Goal: Use online tool/utility: Utilize a website feature to perform a specific function

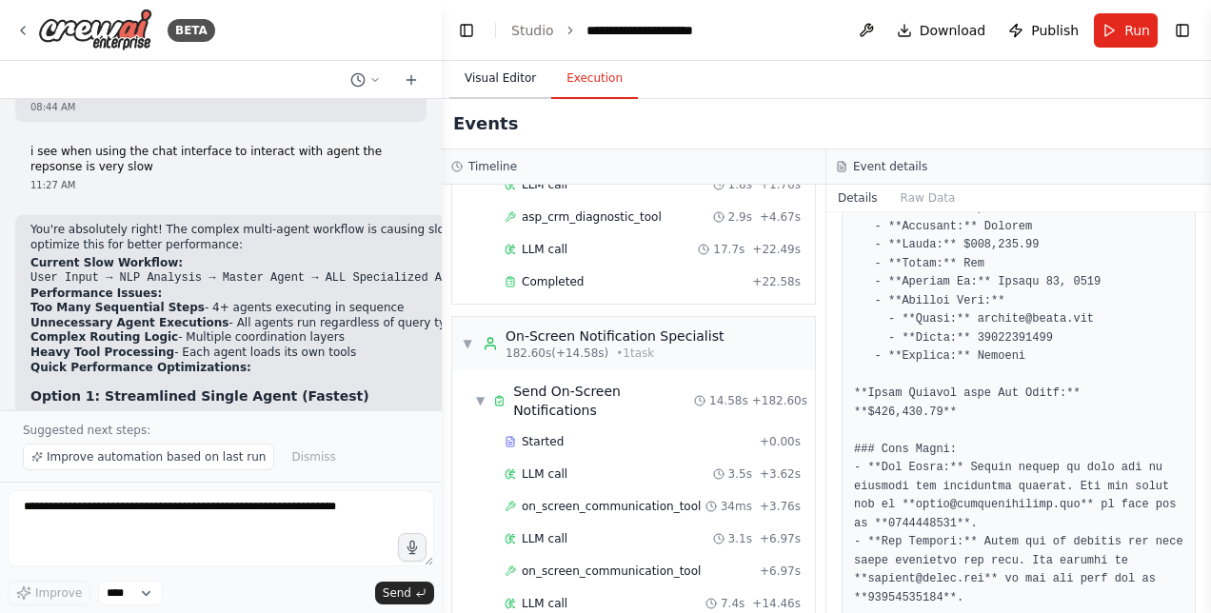
click at [494, 89] on button "Visual Editor" at bounding box center [500, 79] width 102 height 40
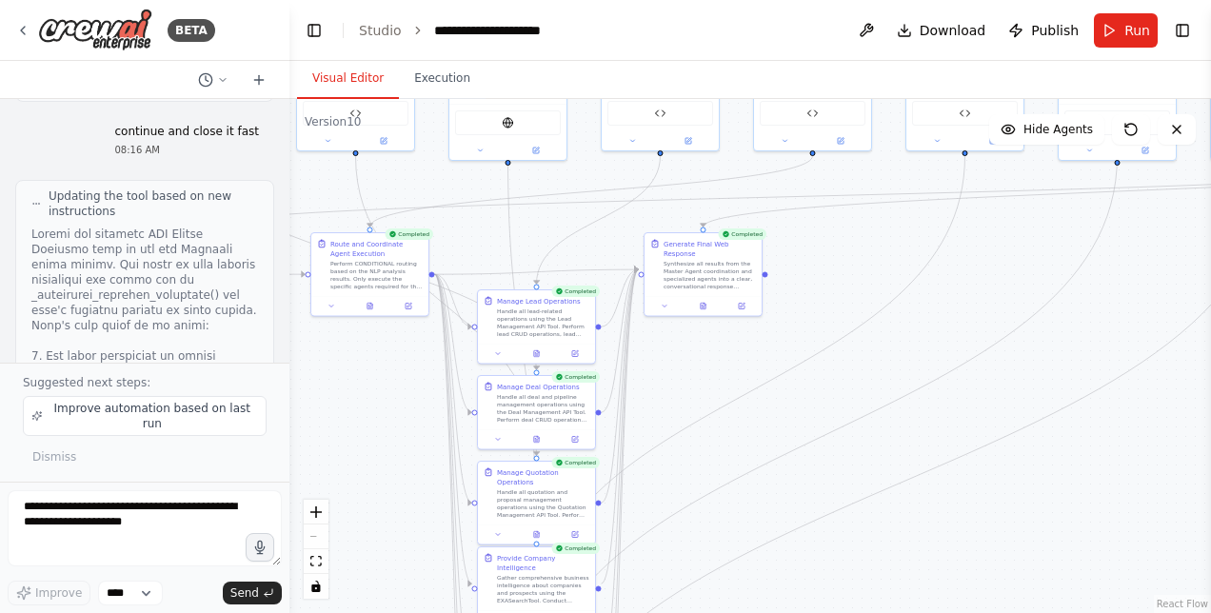
scroll to position [83537, 0]
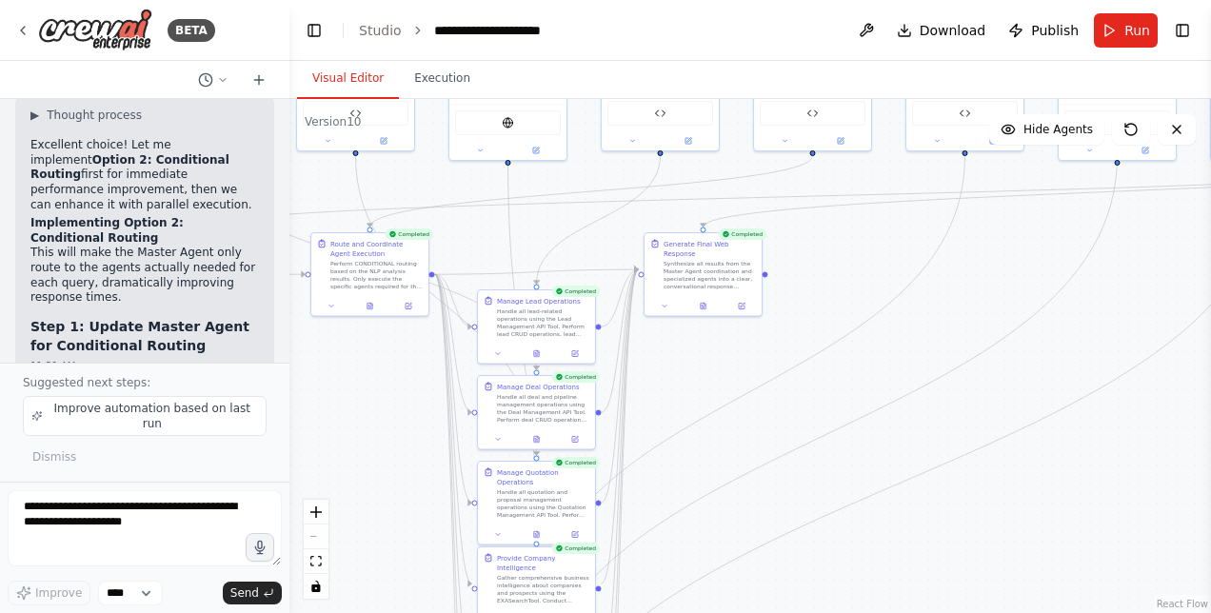
drag, startPoint x: 440, startPoint y: 297, endPoint x: 67, endPoint y: 311, distance: 373.4
click at [67, 311] on div "BETA Hello! I'm the CrewAI assistant. What kind of automation do you want to bu…" at bounding box center [144, 306] width 289 height 613
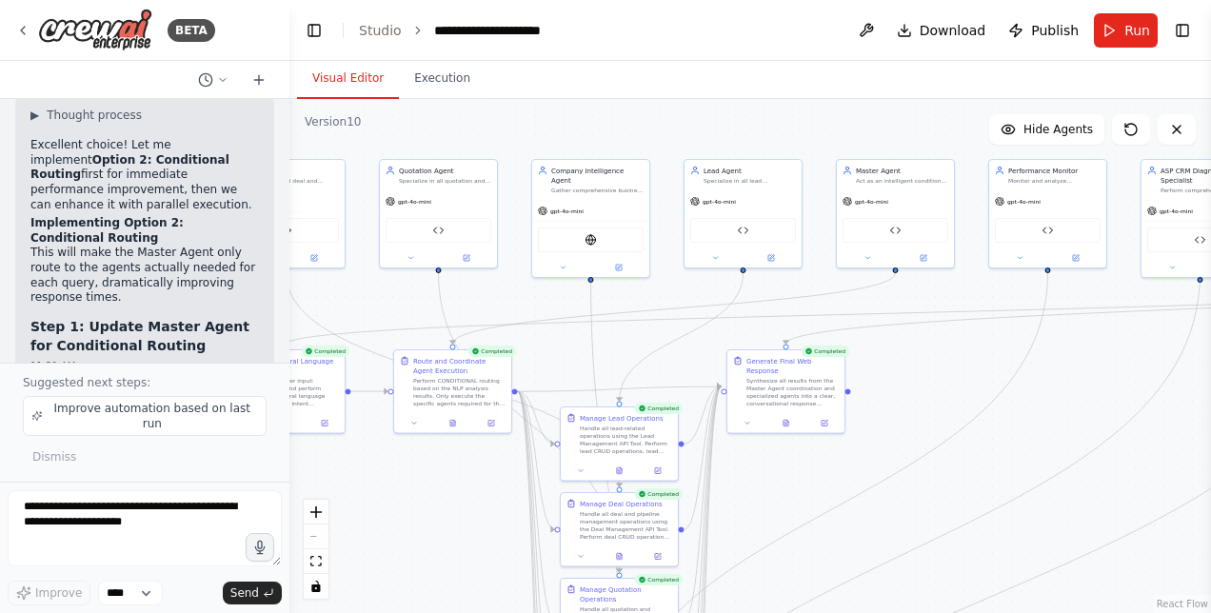
drag, startPoint x: 1131, startPoint y: 259, endPoint x: 1210, endPoint y: 381, distance: 145.2
click at [1210, 381] on html "BETA Hello! I'm the CrewAI assistant. What kind of automation do you want to bu…" at bounding box center [605, 306] width 1211 height 613
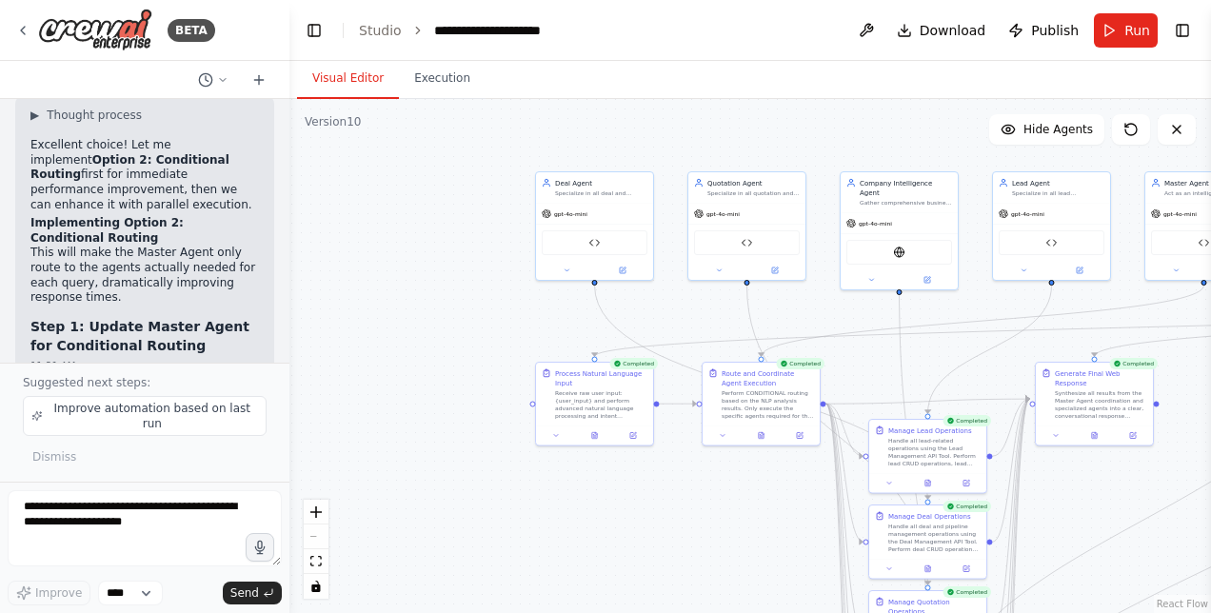
drag, startPoint x: 614, startPoint y: 356, endPoint x: 922, endPoint y: 363, distance: 308.5
click at [922, 363] on div ".deletable-edge-delete-btn { width: 20px; height: 20px; border: 0px solid #ffff…" at bounding box center [749, 356] width 921 height 514
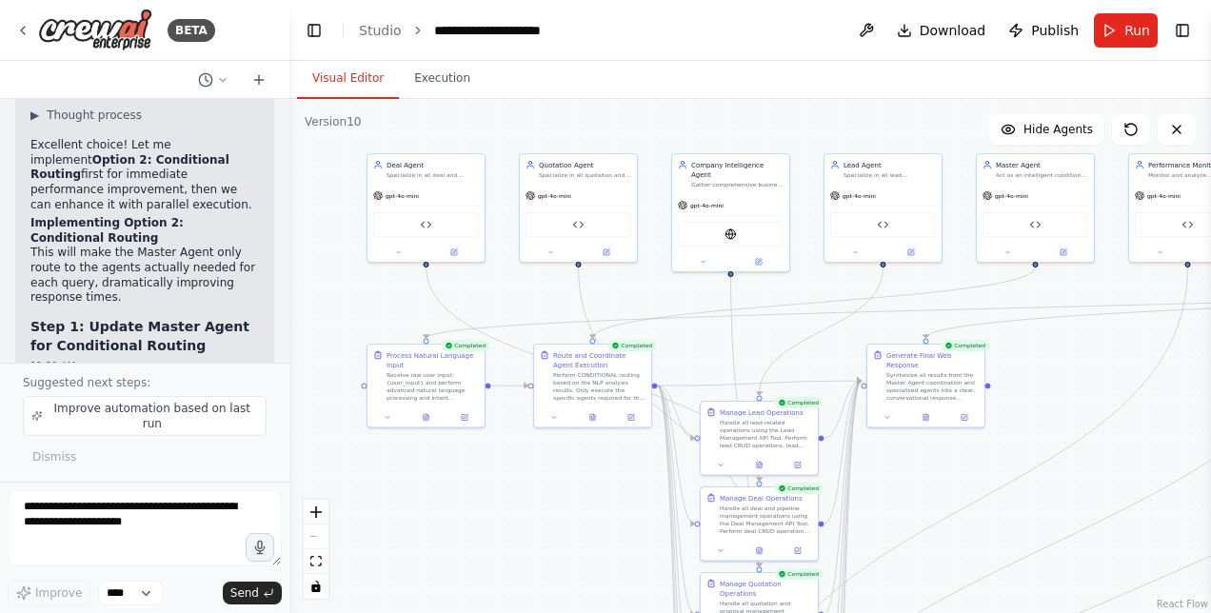
drag, startPoint x: 520, startPoint y: 303, endPoint x: 351, endPoint y: 286, distance: 169.3
click at [351, 286] on div ".deletable-edge-delete-btn { width: 20px; height: 20px; border: 0px solid #ffff…" at bounding box center [749, 356] width 921 height 514
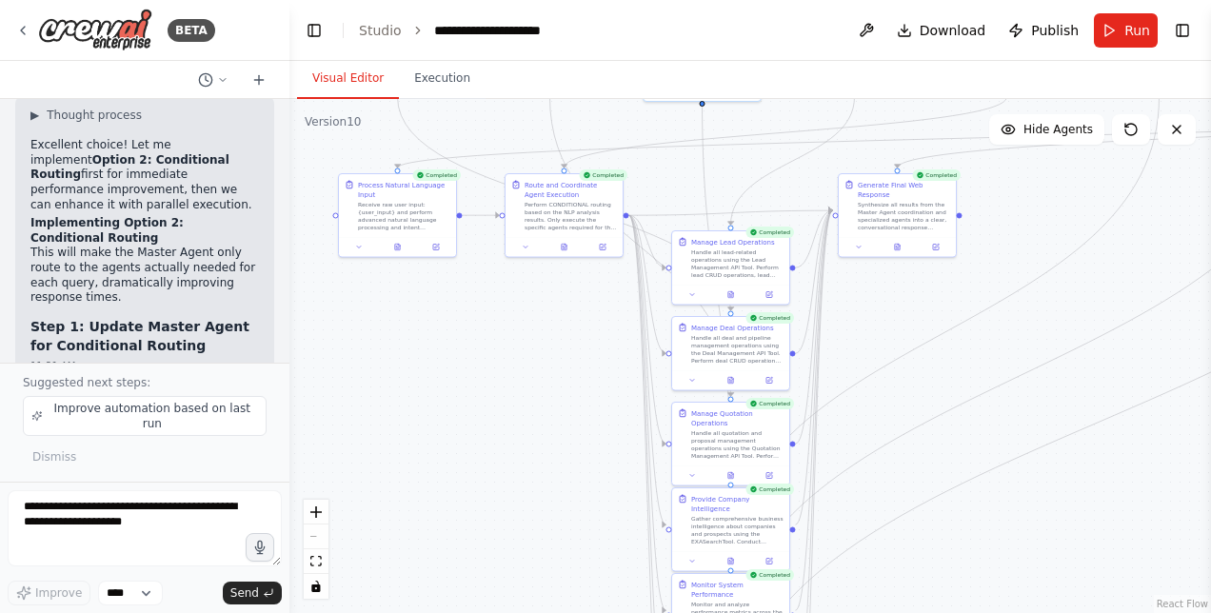
drag, startPoint x: 1089, startPoint y: 448, endPoint x: 1079, endPoint y: 289, distance: 159.2
click at [1079, 289] on div ".deletable-edge-delete-btn { width: 20px; height: 20px; border: 0px solid #ffff…" at bounding box center [749, 356] width 921 height 514
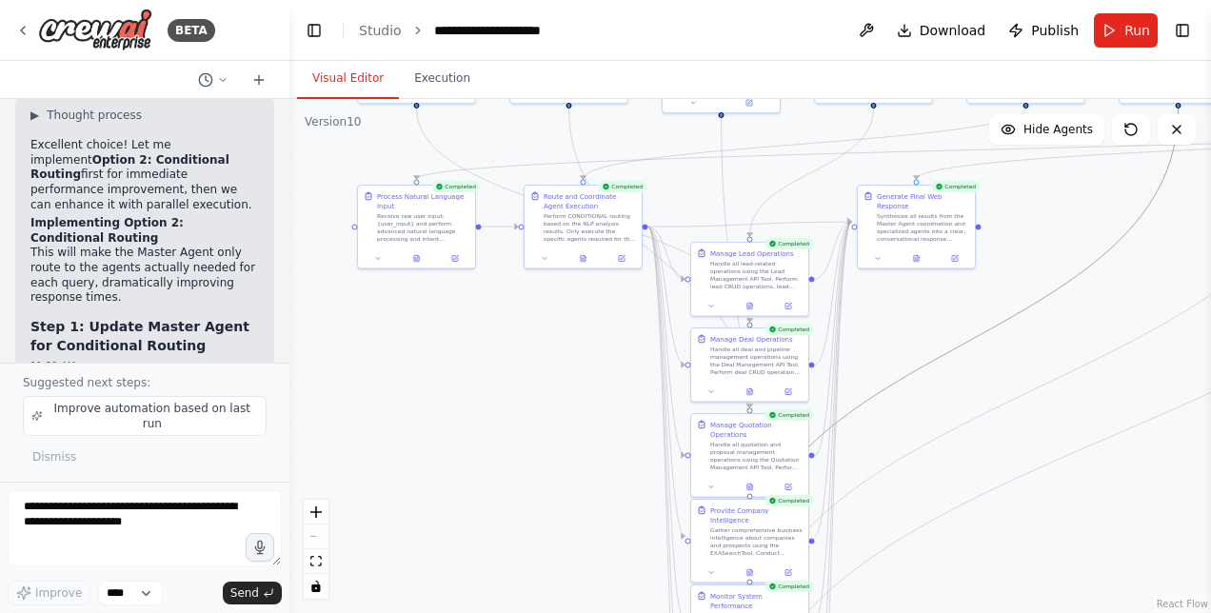
drag, startPoint x: 1002, startPoint y: 324, endPoint x: 1087, endPoint y: 444, distance: 147.6
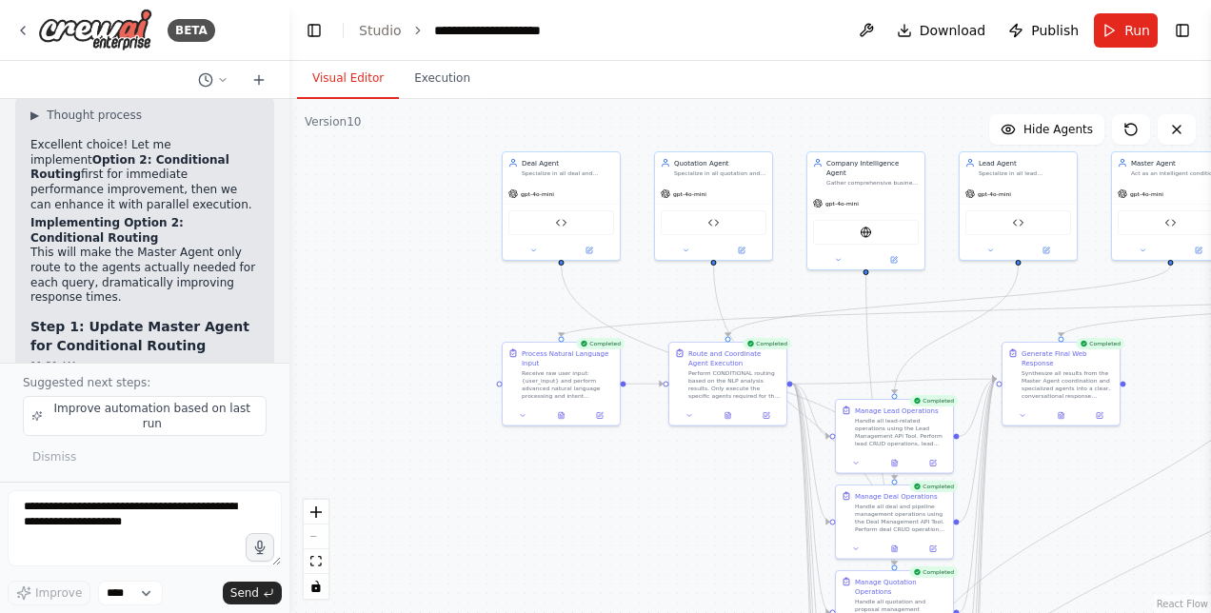
drag, startPoint x: 506, startPoint y: 351, endPoint x: 649, endPoint y: 512, distance: 215.1
click at [649, 512] on div ".deletable-edge-delete-btn { width: 20px; height: 20px; border: 0px solid #ffff…" at bounding box center [749, 356] width 921 height 514
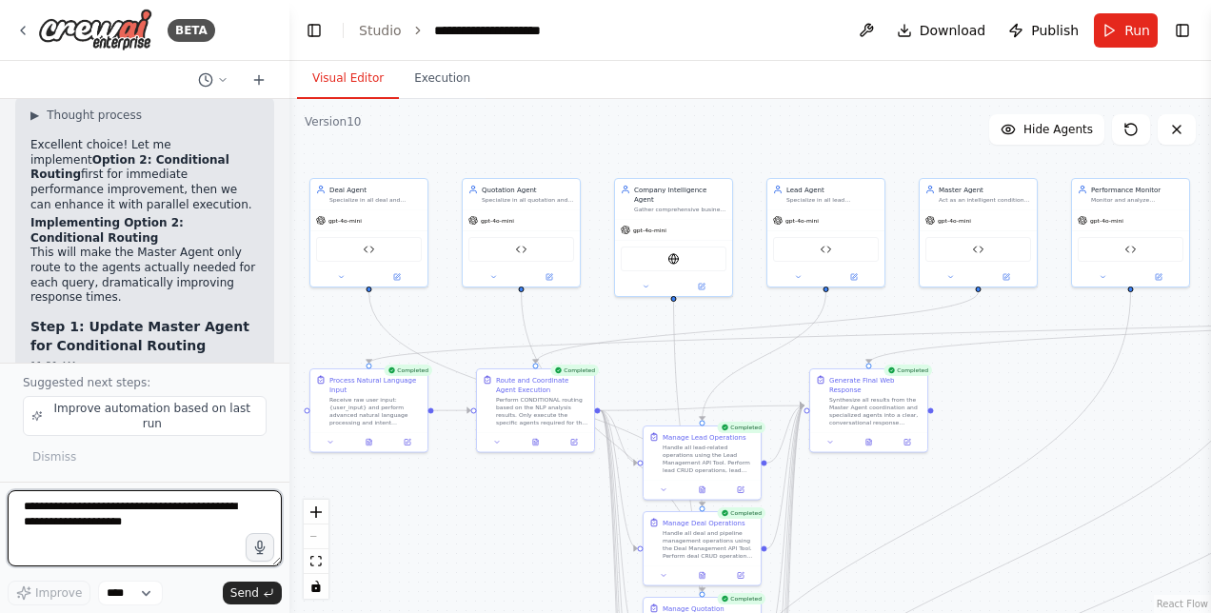
drag, startPoint x: 649, startPoint y: 512, endPoint x: 459, endPoint y: 535, distance: 191.7
click at [459, 535] on div ".deletable-edge-delete-btn { width: 20px; height: 20px; border: 0px solid #ffff…" at bounding box center [749, 356] width 921 height 514
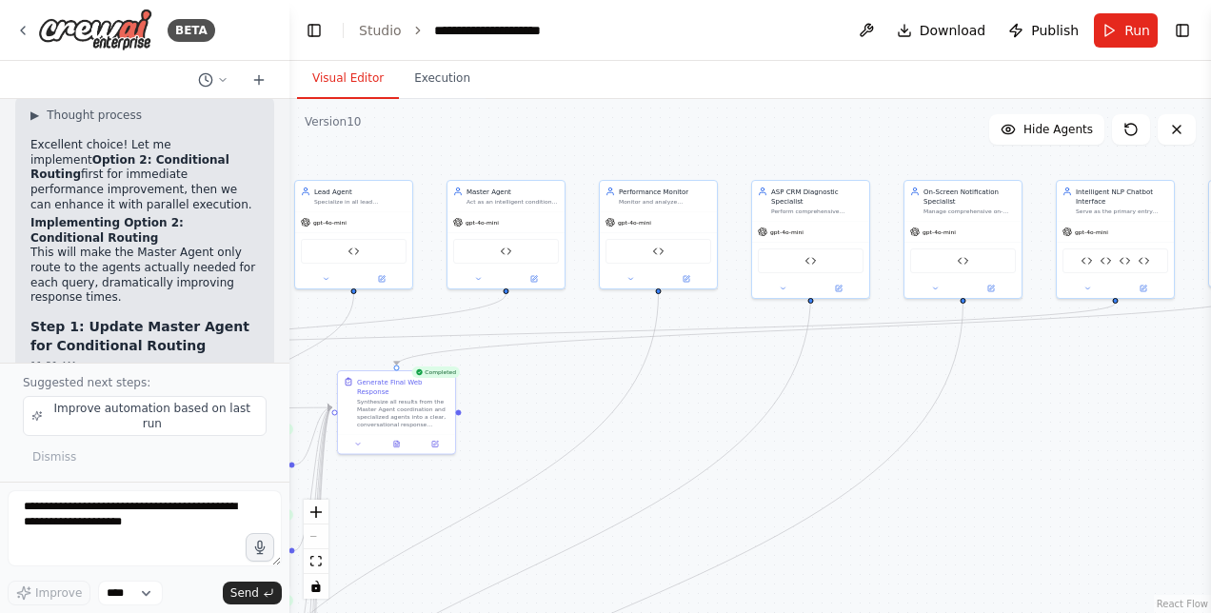
drag, startPoint x: 1186, startPoint y: 428, endPoint x: 714, endPoint y: 430, distance: 472.1
click at [714, 430] on div ".deletable-edge-delete-btn { width: 20px; height: 20px; border: 0px solid #ffff…" at bounding box center [749, 356] width 921 height 514
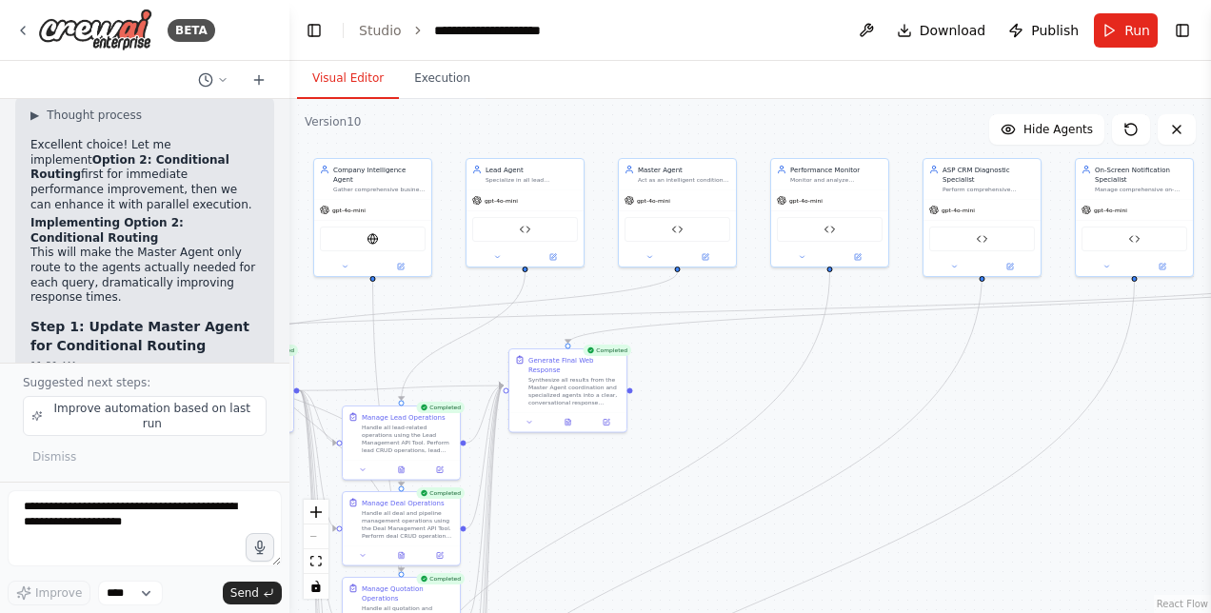
drag, startPoint x: 1042, startPoint y: 462, endPoint x: 1210, endPoint y: 413, distance: 174.4
click at [1210, 413] on html "BETA Hello! I'm the CrewAI assistant. What kind of automation do you want to bu…" at bounding box center [605, 306] width 1211 height 613
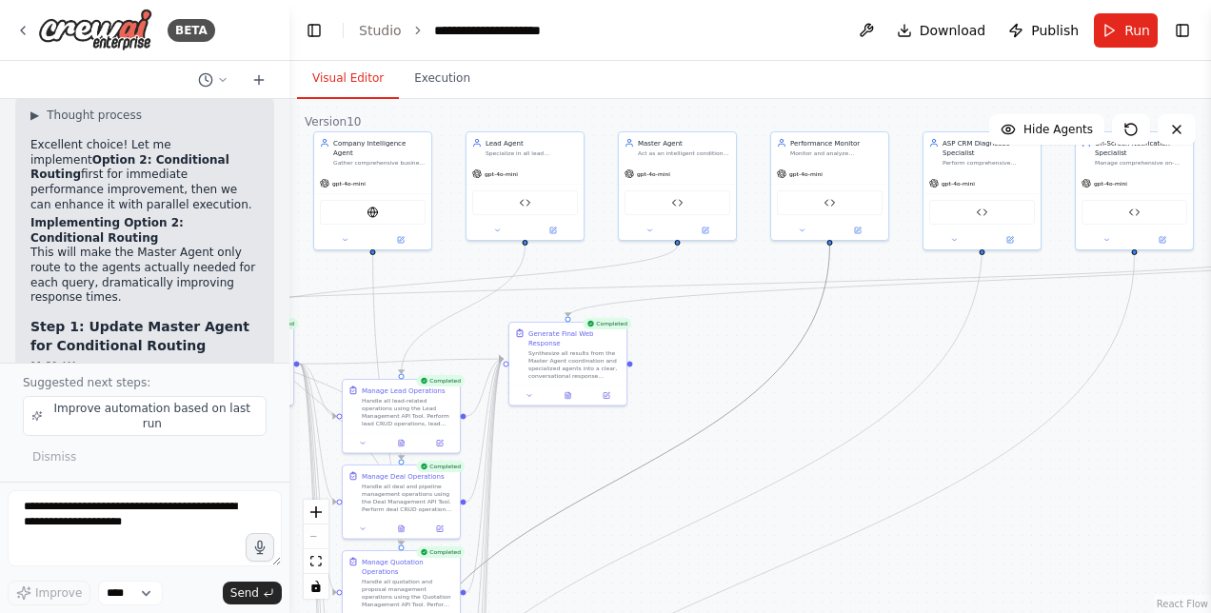
drag, startPoint x: 760, startPoint y: 385, endPoint x: 1184, endPoint y: 442, distance: 428.3
click at [1184, 442] on div ".deletable-edge-delete-btn { width: 20px; height: 20px; border: 0px solid #ffff…" at bounding box center [749, 356] width 921 height 514
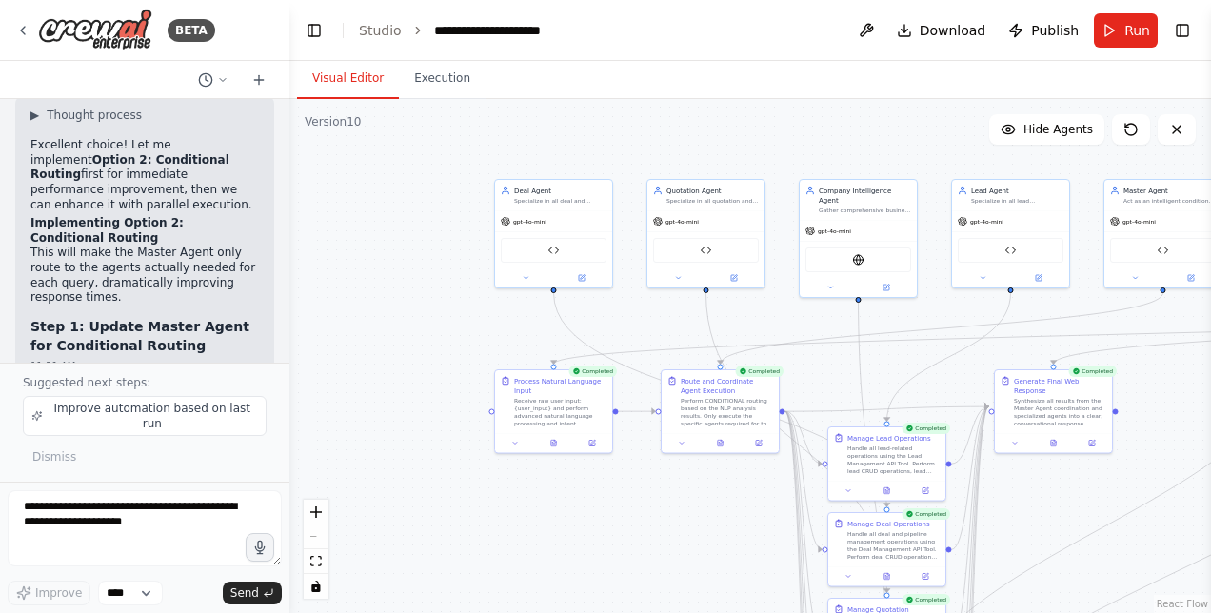
drag, startPoint x: 622, startPoint y: 436, endPoint x: 1108, endPoint y: 484, distance: 487.7
click at [1108, 484] on div ".deletable-edge-delete-btn { width: 20px; height: 20px; border: 0px solid #ffff…" at bounding box center [749, 356] width 921 height 514
click at [603, 529] on div ".deletable-edge-delete-btn { width: 20px; height: 20px; border: 0px solid #ffff…" at bounding box center [749, 356] width 921 height 514
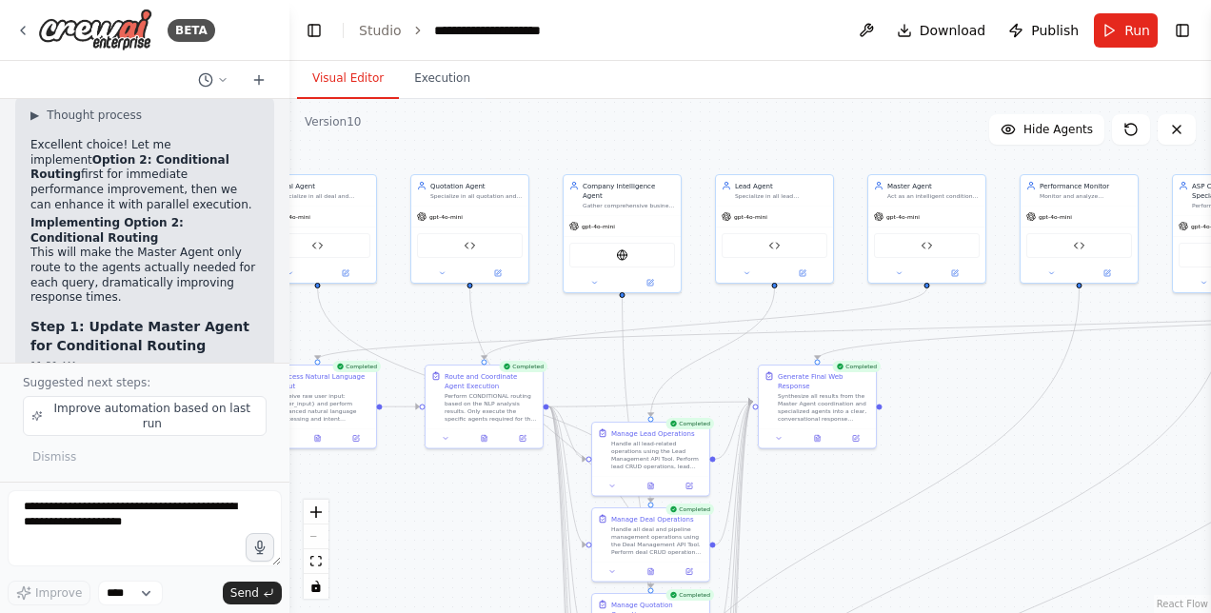
drag, startPoint x: 719, startPoint y: 549, endPoint x: 482, endPoint y: 544, distance: 237.0
click at [482, 544] on div ".deletable-edge-delete-btn { width: 20px; height: 20px; border: 0px solid #ffff…" at bounding box center [749, 356] width 921 height 514
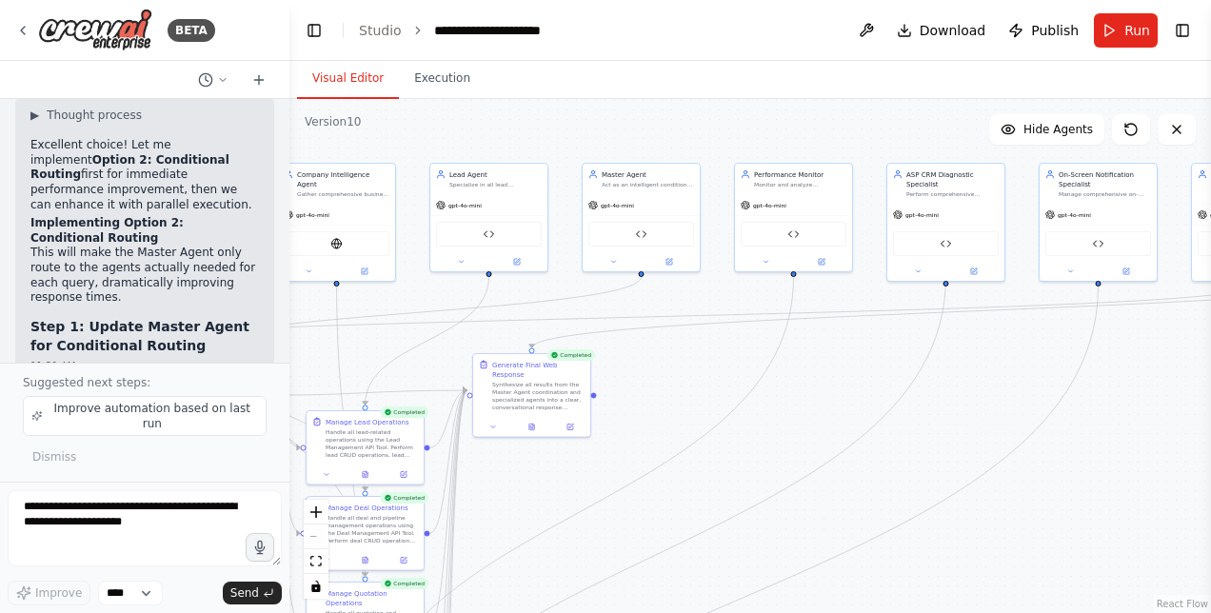
drag, startPoint x: 1063, startPoint y: 515, endPoint x: 779, endPoint y: 503, distance: 284.9
click at [779, 503] on div ".deletable-edge-delete-btn { width: 20px; height: 20px; border: 0px solid #ffff…" at bounding box center [749, 356] width 921 height 514
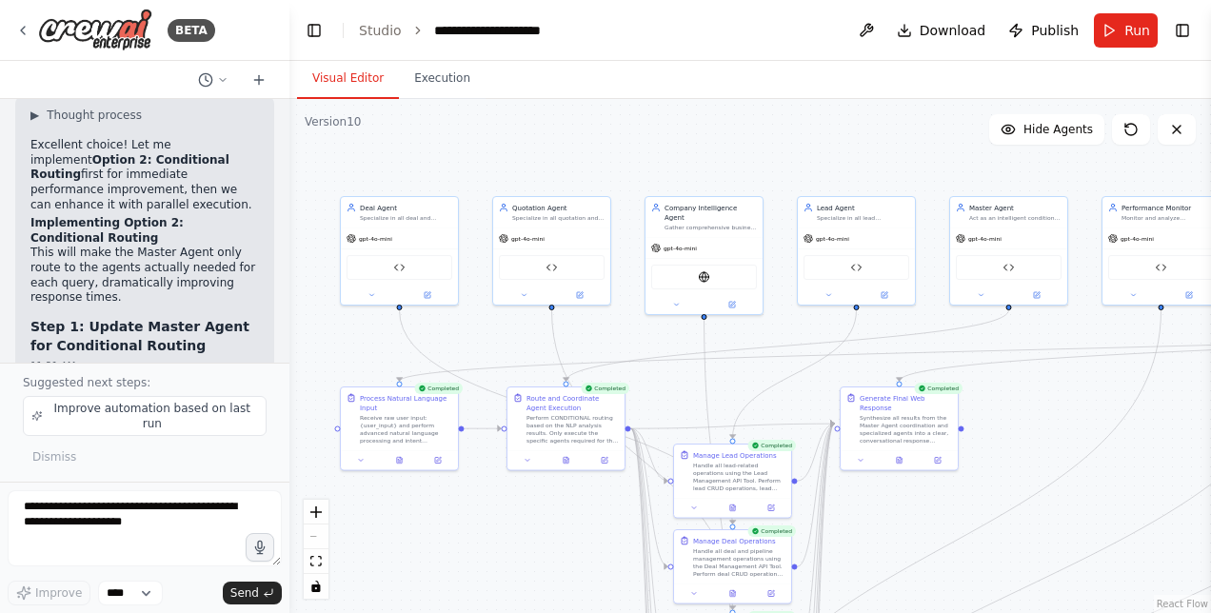
drag, startPoint x: 738, startPoint y: 390, endPoint x: 1106, endPoint y: 424, distance: 369.9
click at [1106, 424] on div ".deletable-edge-delete-btn { width: 20px; height: 20px; border: 0px solid #ffff…" at bounding box center [749, 356] width 921 height 514
click at [942, 29] on span "Download" at bounding box center [952, 30] width 67 height 19
click at [719, 126] on div ".deletable-edge-delete-btn { width: 20px; height: 20px; border: 0px solid #ffff…" at bounding box center [749, 356] width 921 height 514
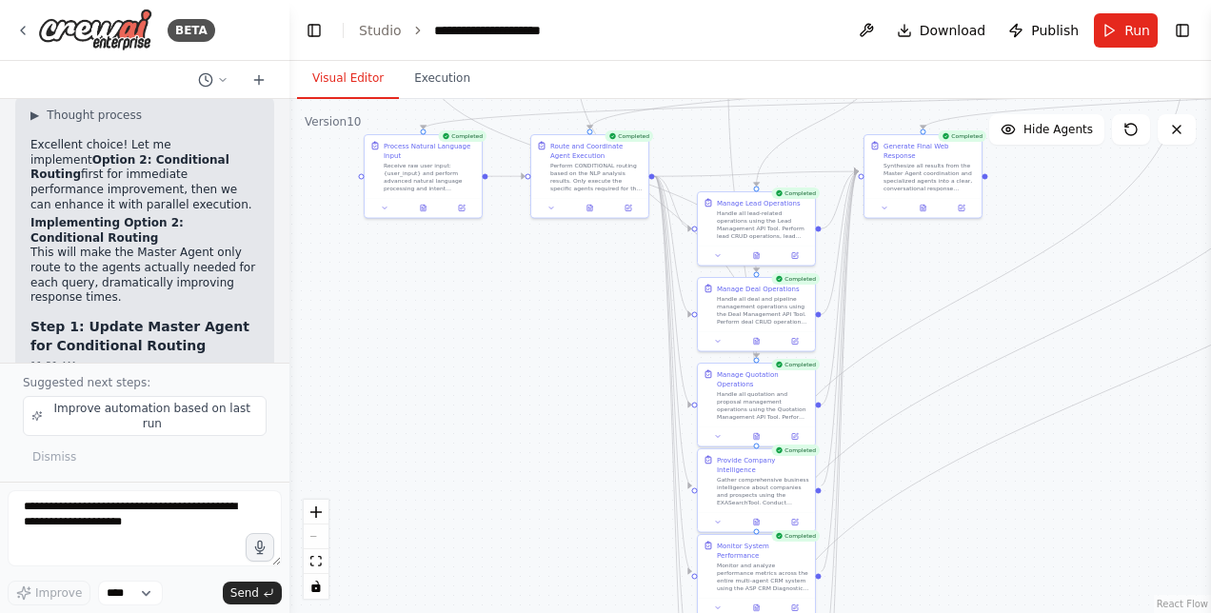
drag, startPoint x: 950, startPoint y: 539, endPoint x: 973, endPoint y: 286, distance: 254.2
click at [973, 286] on div ".deletable-edge-delete-btn { width: 20px; height: 20px; border: 0px solid #ffff…" at bounding box center [749, 356] width 921 height 514
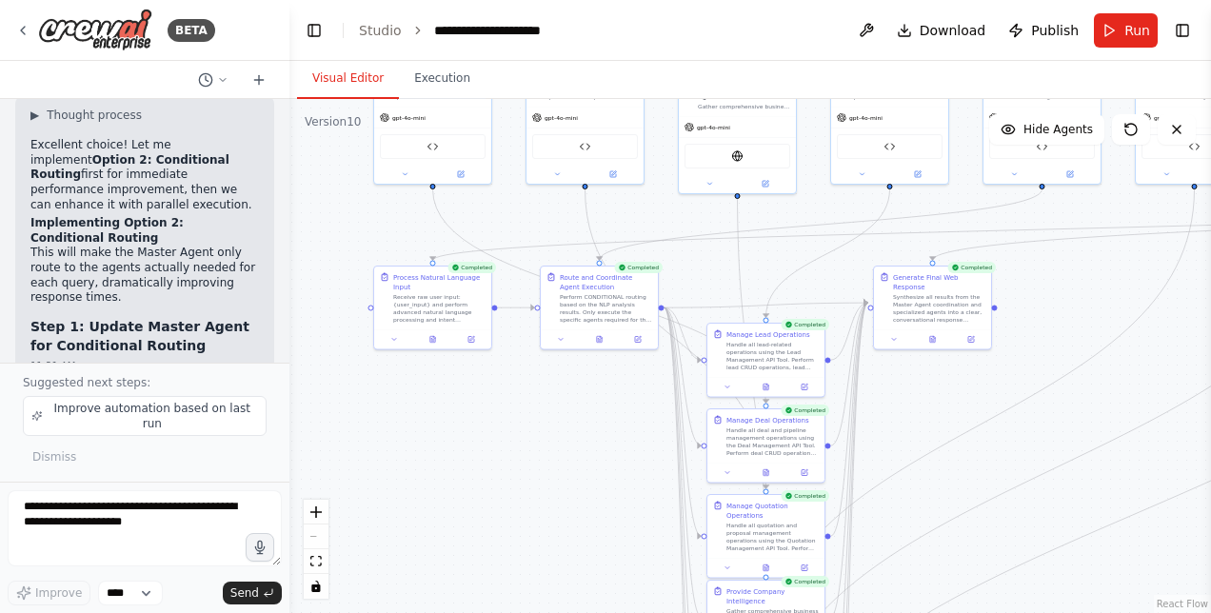
drag, startPoint x: 951, startPoint y: 364, endPoint x: 960, endPoint y: 496, distance: 132.6
click at [960, 496] on div ".deletable-edge-delete-btn { width: 20px; height: 20px; border: 0px solid #ffff…" at bounding box center [749, 356] width 921 height 514
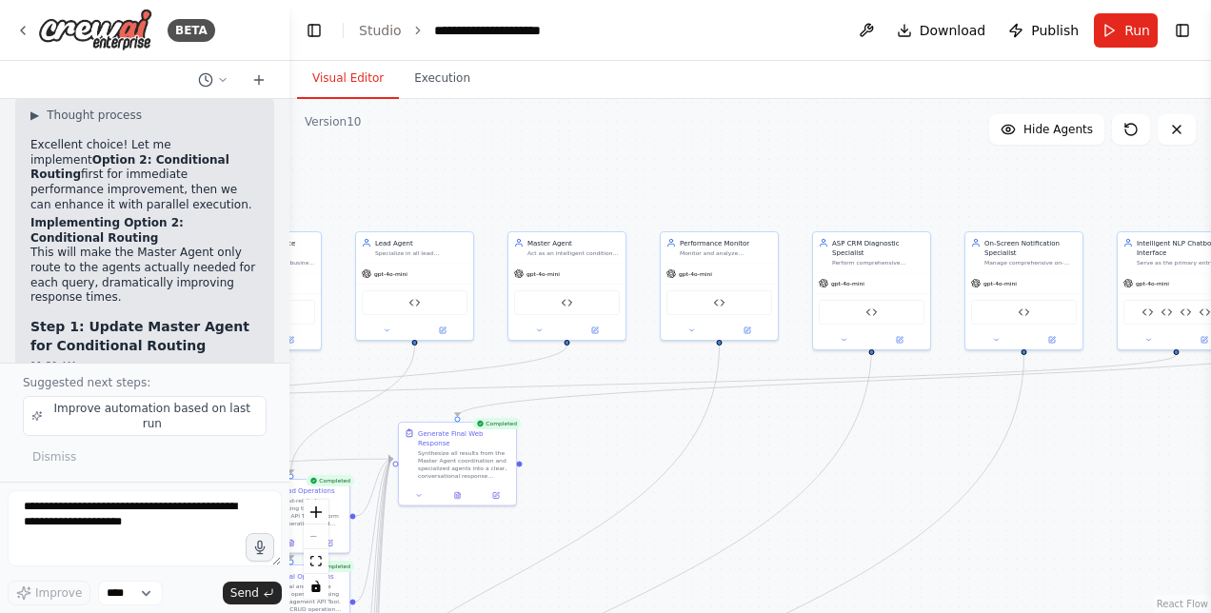
drag, startPoint x: 974, startPoint y: 450, endPoint x: 499, endPoint y: 606, distance: 499.9
click at [499, 606] on div ".deletable-edge-delete-btn { width: 20px; height: 20px; border: 0px solid #ffff…" at bounding box center [749, 356] width 921 height 514
click at [641, 543] on div ".deletable-edge-delete-btn { width: 20px; height: 20px; border: 0px solid #ffff…" at bounding box center [749, 356] width 921 height 514
click at [592, 328] on icon at bounding box center [595, 329] width 6 height 6
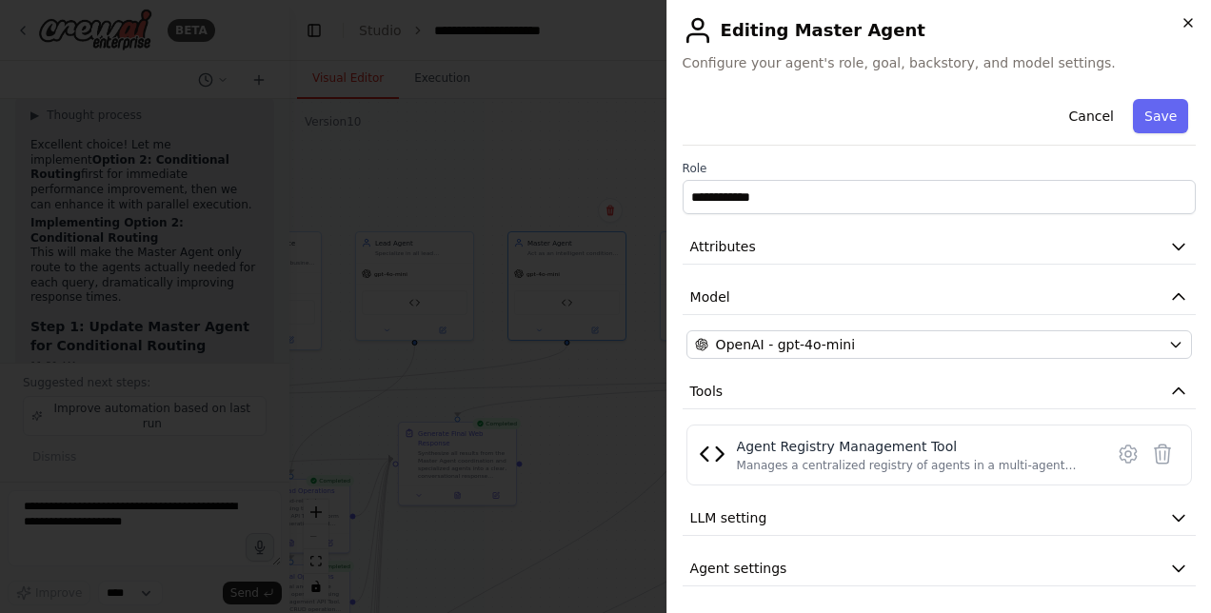
click at [1182, 21] on icon "button" at bounding box center [1187, 22] width 15 height 15
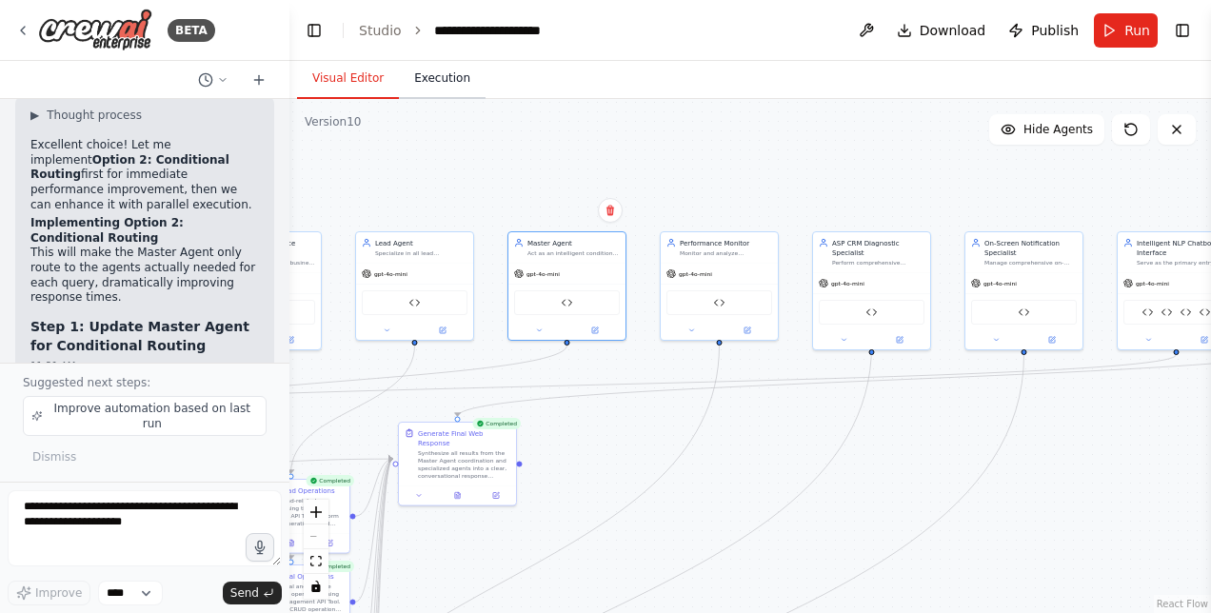
click at [418, 77] on button "Execution" at bounding box center [442, 79] width 87 height 40
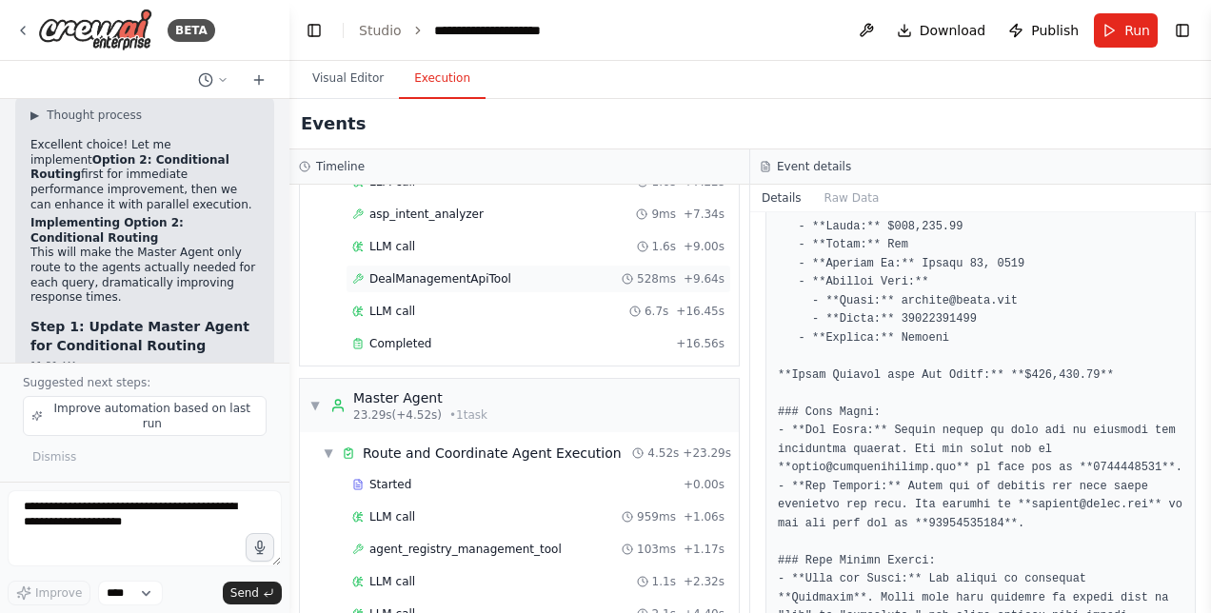
scroll to position [305, 0]
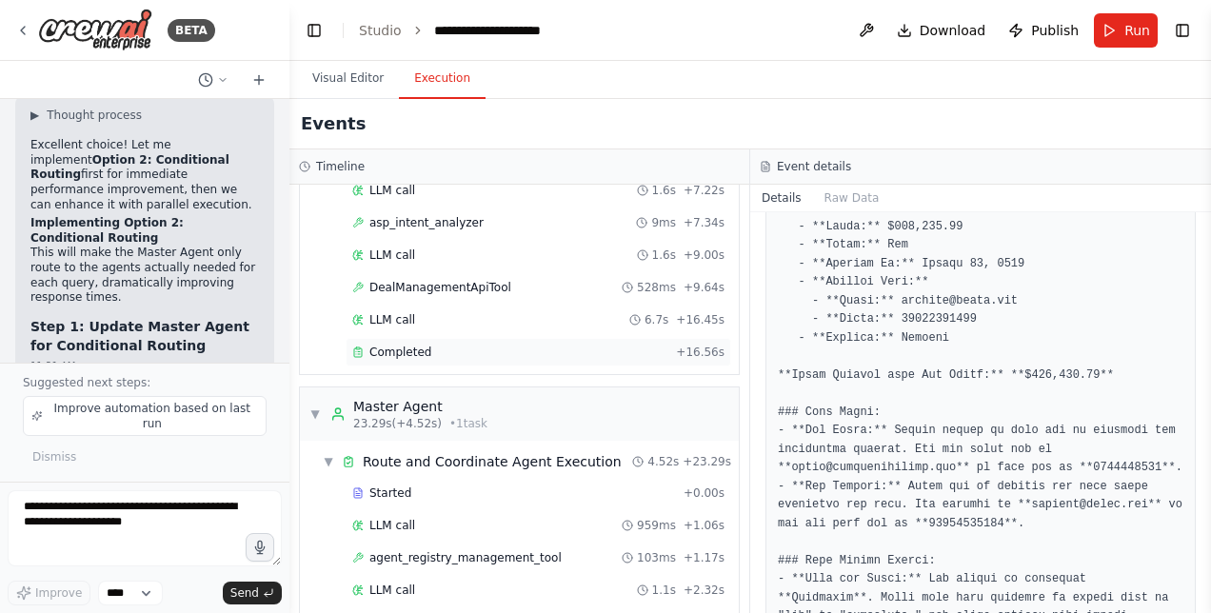
click at [396, 338] on div "Completed + 16.56s" at bounding box center [537, 352] width 385 height 29
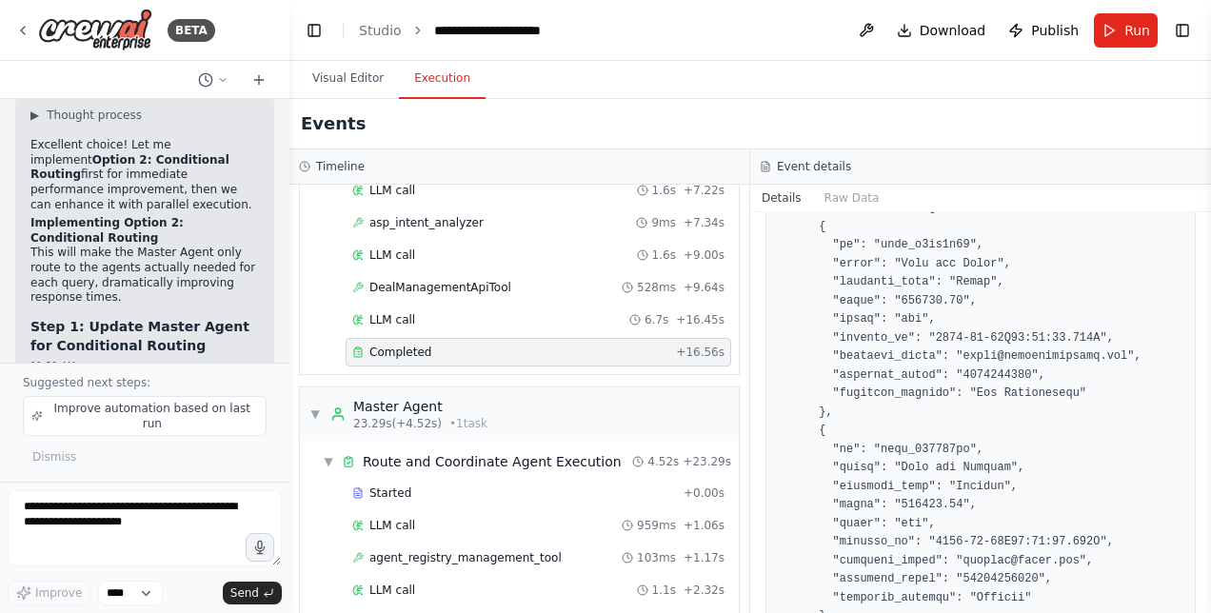
click at [423, 345] on span "Completed" at bounding box center [400, 352] width 62 height 15
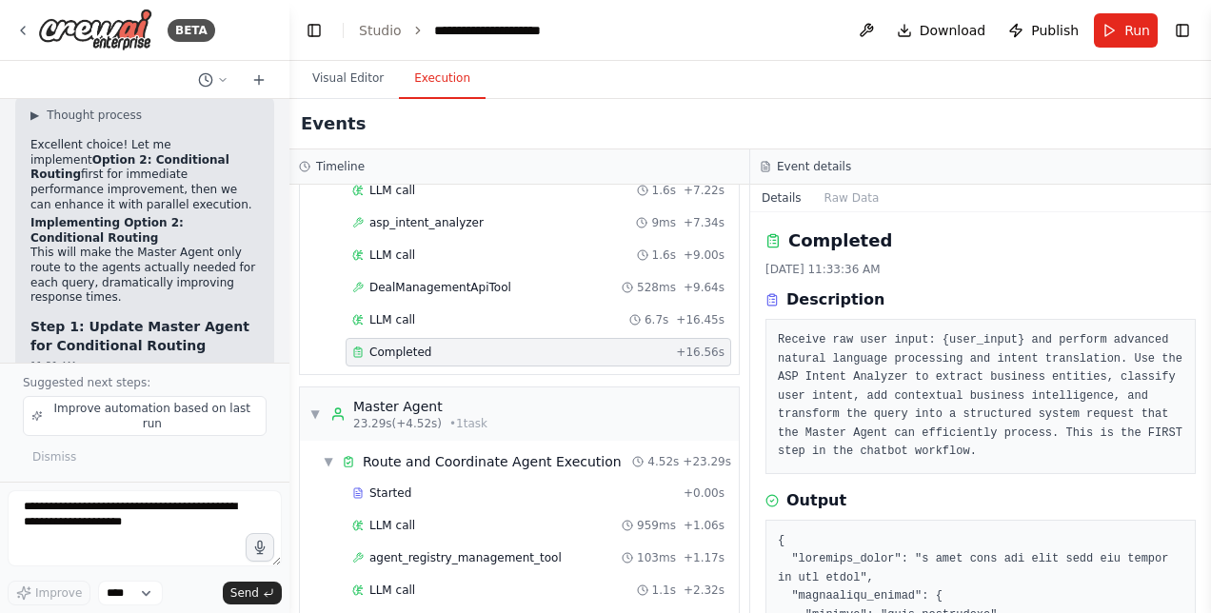
drag, startPoint x: 1203, startPoint y: 245, endPoint x: 1207, endPoint y: 311, distance: 66.7
click at [1207, 311] on button "Toggle Sidebar" at bounding box center [1210, 306] width 15 height 613
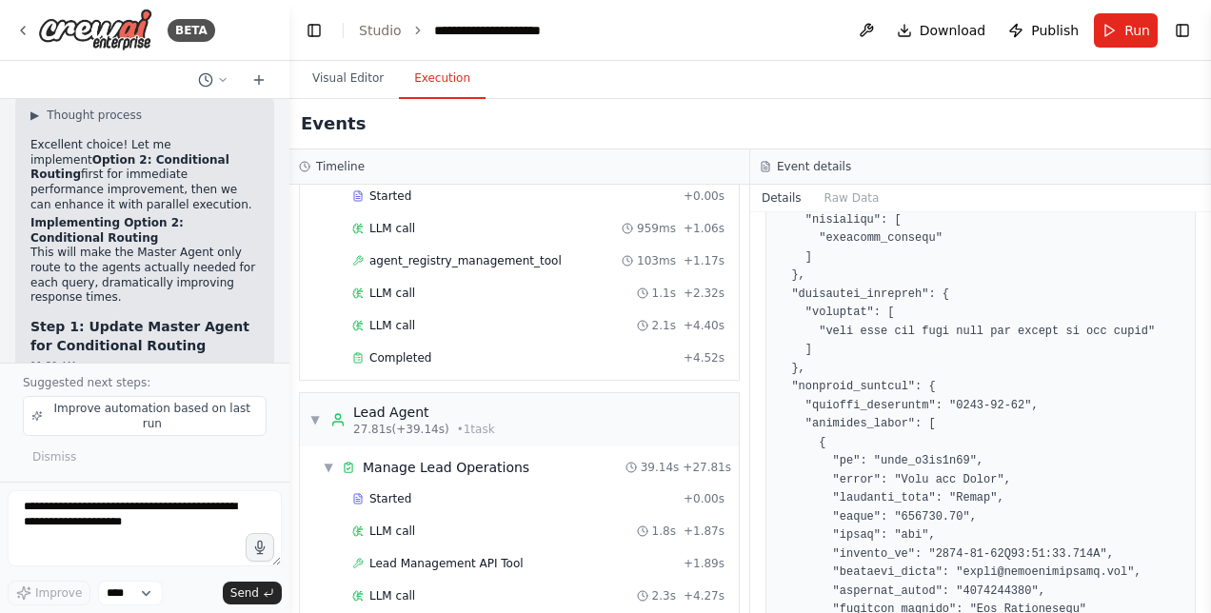
scroll to position [536, 0]
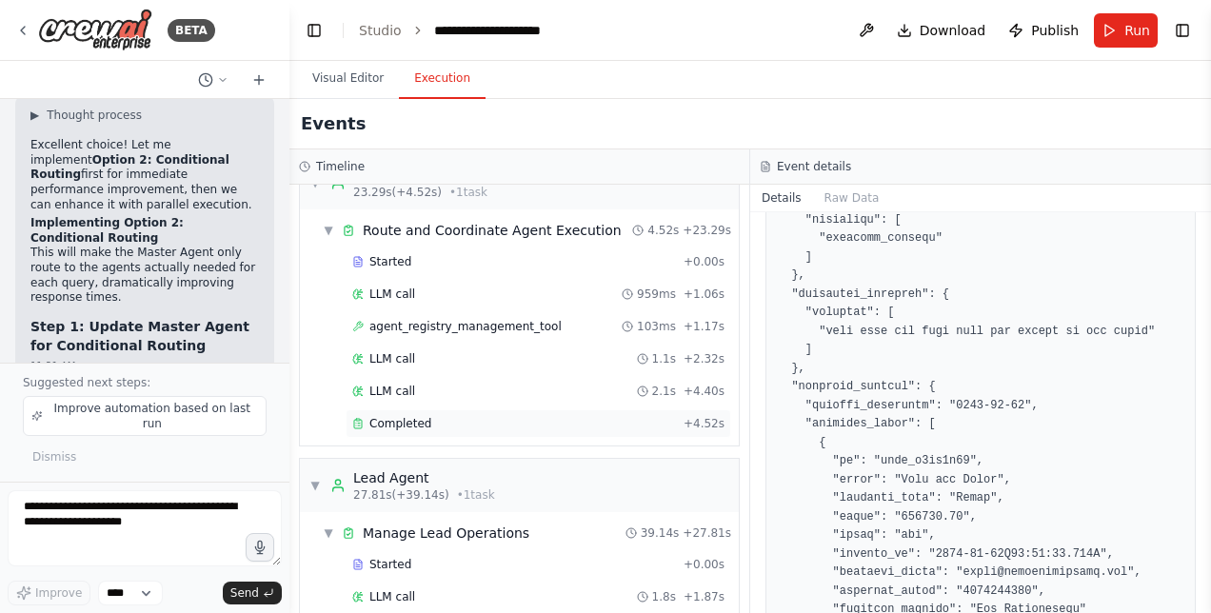
click at [391, 416] on span "Completed" at bounding box center [400, 423] width 62 height 15
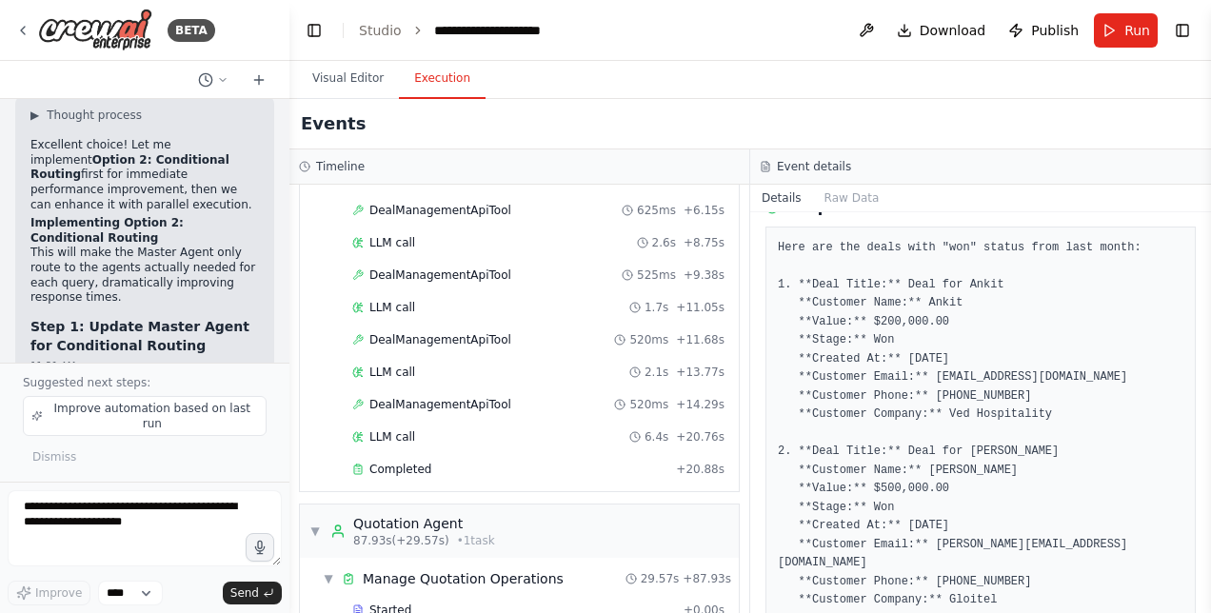
scroll to position [2285, 0]
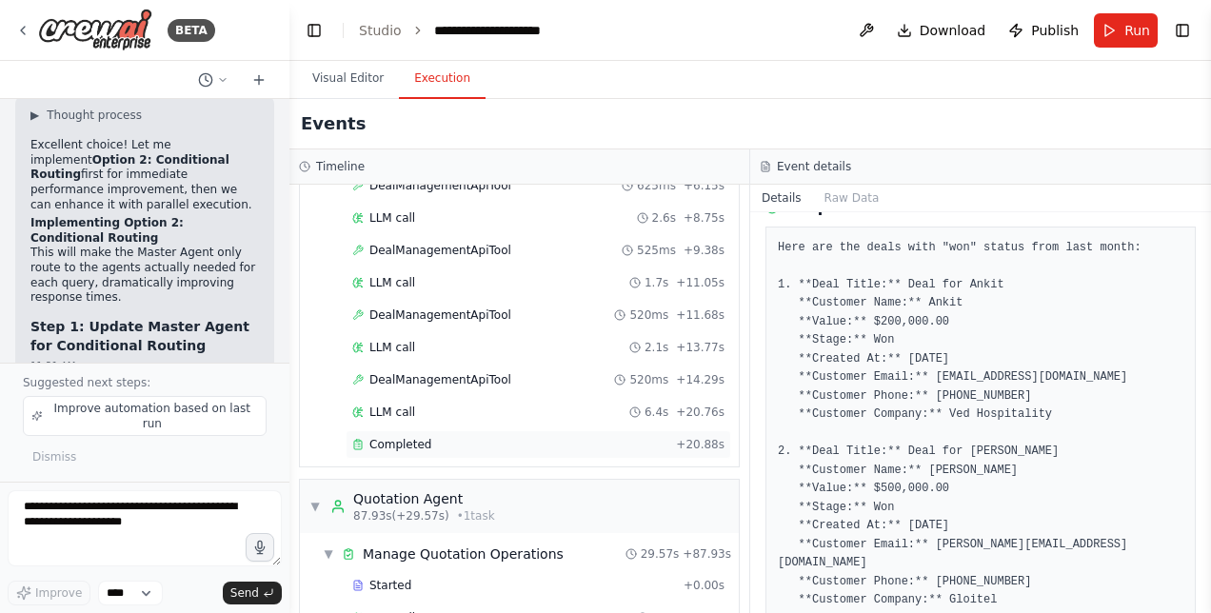
click at [415, 437] on span "Completed" at bounding box center [400, 444] width 62 height 15
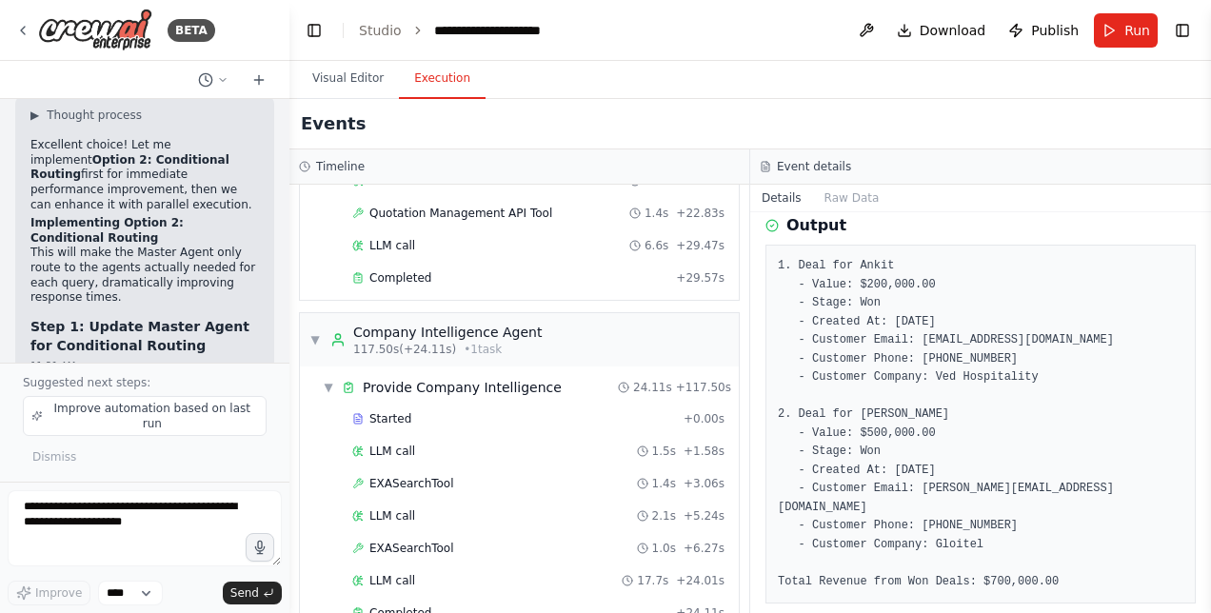
scroll to position [3135, 0]
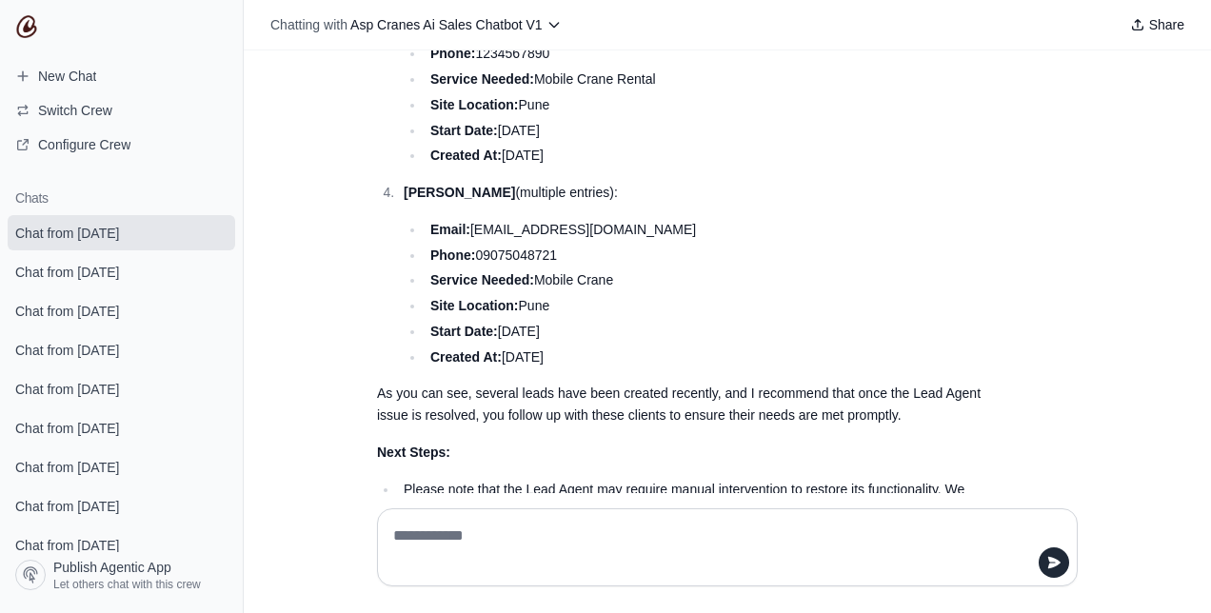
scroll to position [1269, 0]
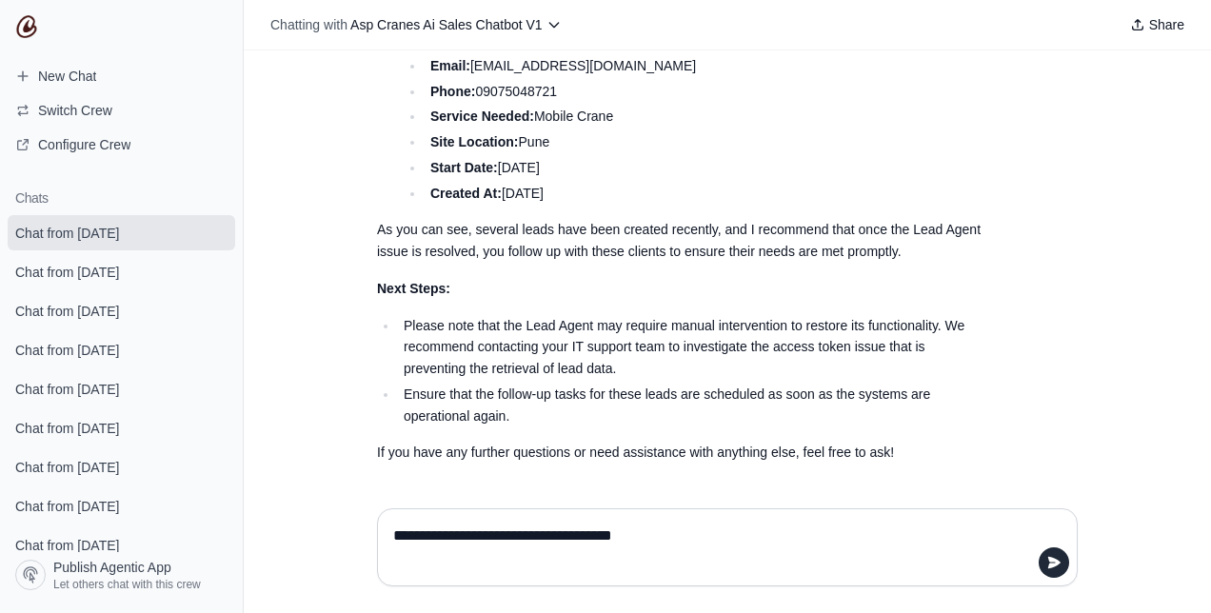
type textarea "**********"
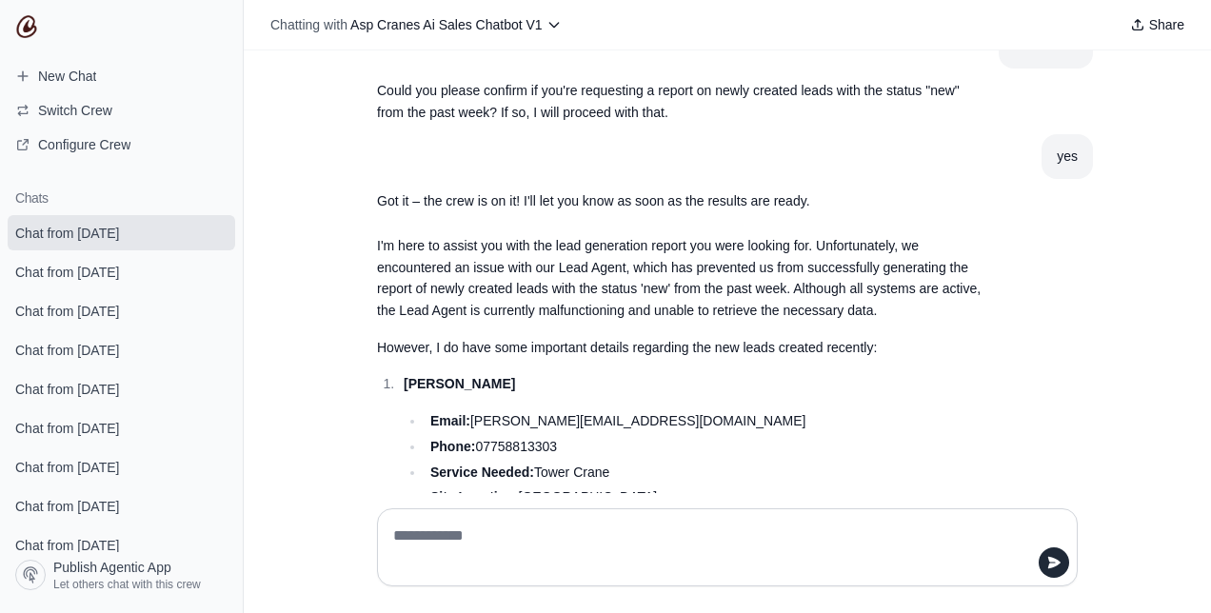
scroll to position [301, 0]
